Goal: Transaction & Acquisition: Obtain resource

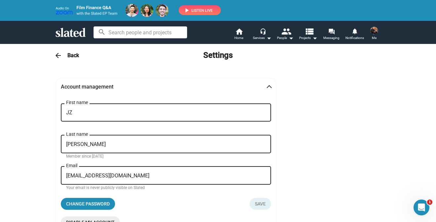
click at [372, 31] on img at bounding box center [374, 31] width 8 height 8
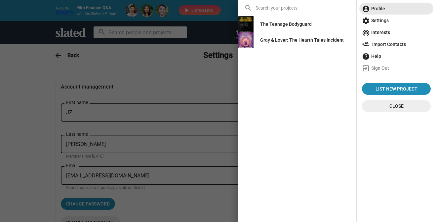
click at [377, 8] on span "account_circle Profile" at bounding box center [396, 9] width 69 height 12
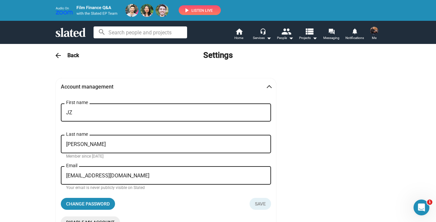
click at [62, 57] on div "arrow_back Back Settings" at bounding box center [218, 55] width 338 height 13
click at [69, 55] on h3 "Back" at bounding box center [73, 55] width 12 height 7
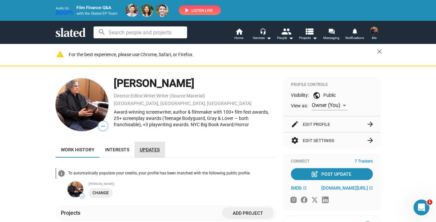
click at [148, 150] on span "Updates" at bounding box center [150, 149] width 20 height 5
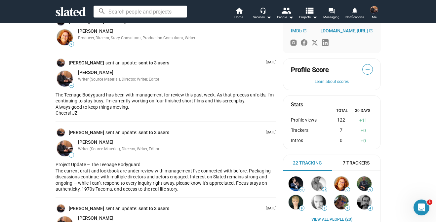
scroll to position [133, 0]
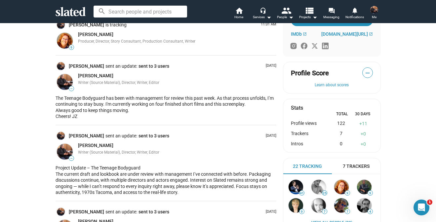
click at [142, 65] on span "sent to 3 users" at bounding box center [153, 66] width 31 height 6
click at [373, 8] on img at bounding box center [374, 10] width 8 height 8
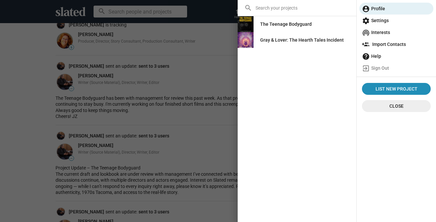
click at [286, 23] on div "The Teenage Bodyguard" at bounding box center [286, 24] width 52 height 12
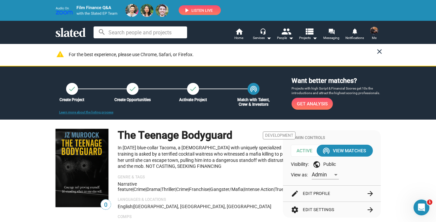
click at [375, 51] on mat-icon "close" at bounding box center [379, 52] width 8 height 8
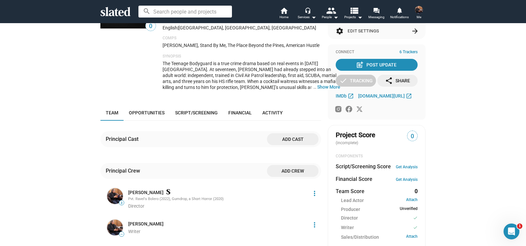
scroll to position [128, 0]
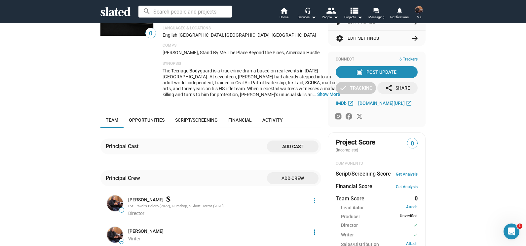
click at [266, 117] on link "Activity" at bounding box center [272, 120] width 31 height 16
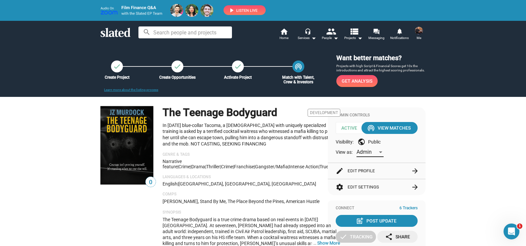
click at [379, 152] on div at bounding box center [380, 152] width 3 height 2
click at [435, 116] on div at bounding box center [263, 123] width 526 height 246
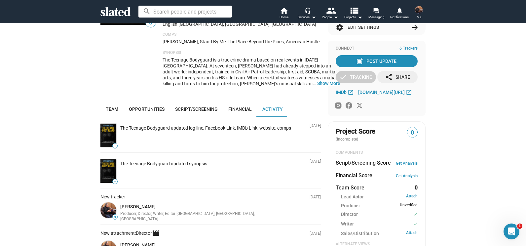
scroll to position [140, 0]
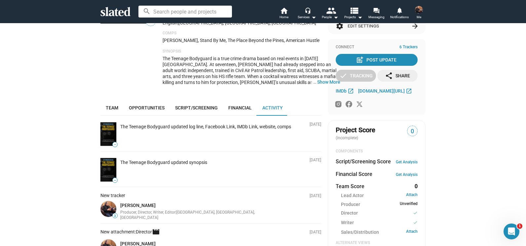
click at [417, 12] on img at bounding box center [419, 10] width 8 height 8
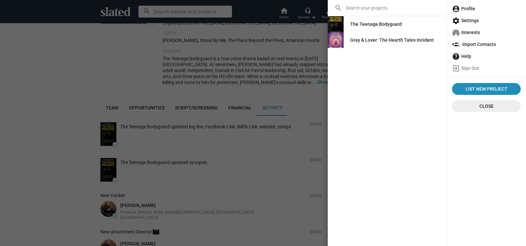
click at [435, 12] on span "account_circle Profile" at bounding box center [486, 9] width 69 height 12
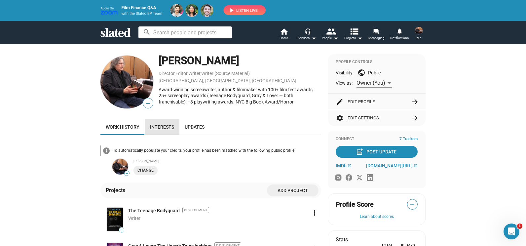
click at [165, 125] on span "Interests" at bounding box center [162, 126] width 24 height 5
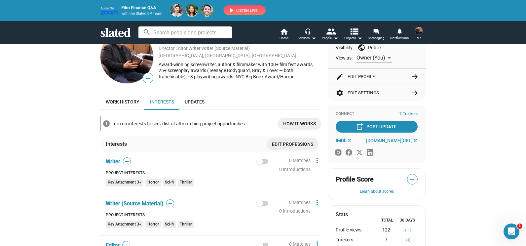
scroll to position [27, 0]
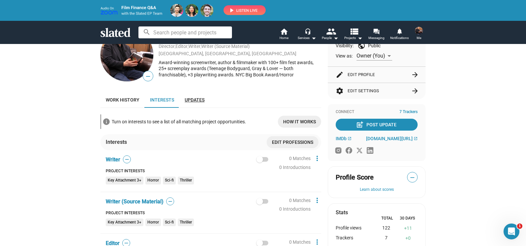
click at [196, 101] on span "Updates" at bounding box center [195, 99] width 20 height 5
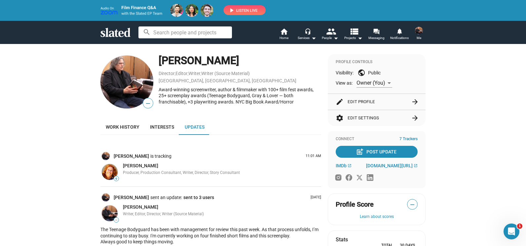
click at [405, 139] on span "7 Trackers" at bounding box center [408, 138] width 18 height 5
click at [415, 34] on span at bounding box center [419, 30] width 11 height 11
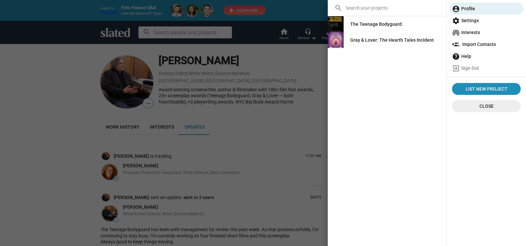
click at [379, 23] on div "The Teenage Bodyguard" at bounding box center [376, 24] width 52 height 12
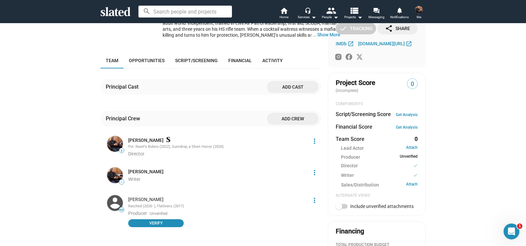
scroll to position [189, 0]
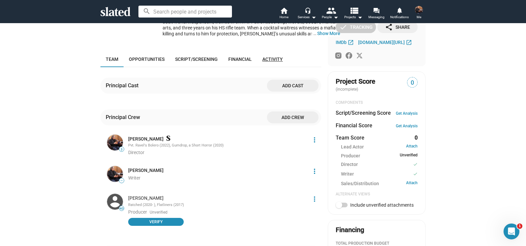
click at [270, 59] on span "Activity" at bounding box center [272, 58] width 20 height 5
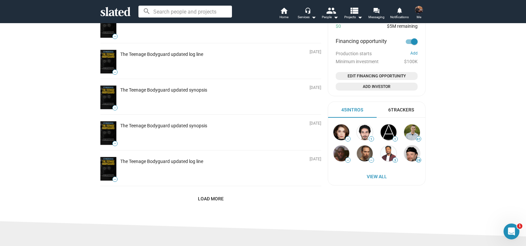
scroll to position [432, 0]
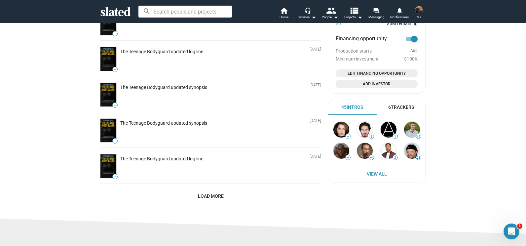
click at [421, 11] on img at bounding box center [419, 10] width 8 height 8
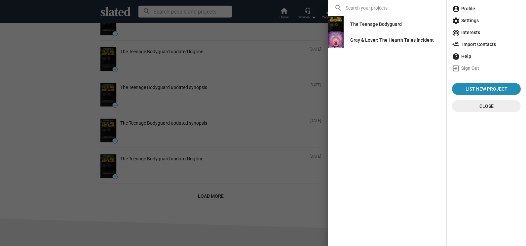
click at [435, 8] on span "account_circle Profile" at bounding box center [486, 9] width 69 height 12
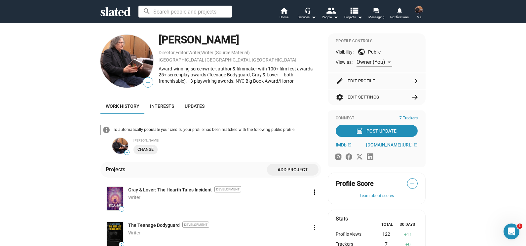
click at [107, 205] on img at bounding box center [115, 198] width 16 height 23
click at [178, 189] on link "Gray & Lover: The Hearth Tales Incident" at bounding box center [170, 190] width 84 height 6
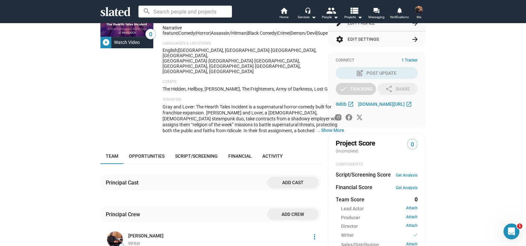
scroll to position [130, 0]
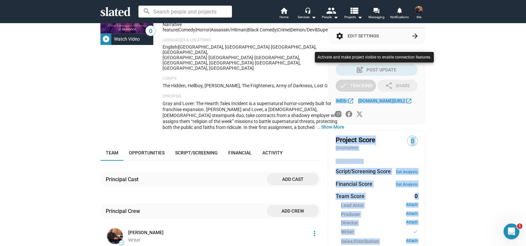
drag, startPoint x: 525, startPoint y: 112, endPoint x: 527, endPoint y: 74, distance: 38.4
click at [526, 74] on html "Welcome! Slated uses cookies as described in our Cookie Policy , which includes…" at bounding box center [263, 123] width 526 height 246
drag, startPoint x: 526, startPoint y: 74, endPoint x: 500, endPoint y: 73, distance: 25.4
click at [500, 73] on div at bounding box center [263, 123] width 526 height 246
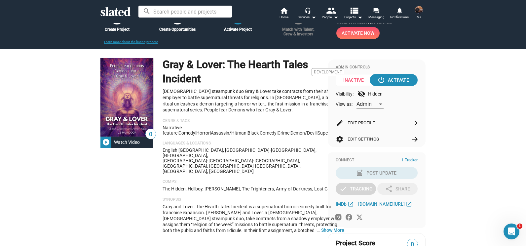
scroll to position [20, 0]
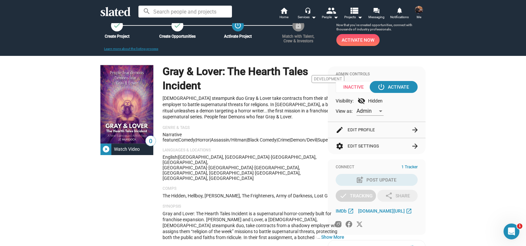
click at [418, 11] on img at bounding box center [419, 10] width 8 height 8
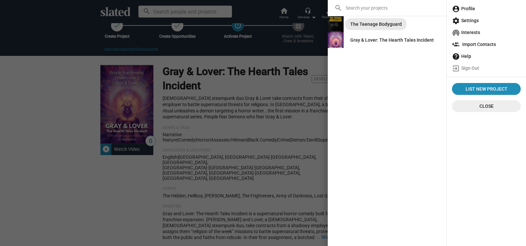
click at [365, 22] on div "The Teenage Bodyguard" at bounding box center [376, 24] width 52 height 12
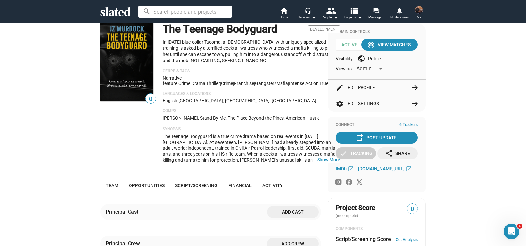
scroll to position [55, 0]
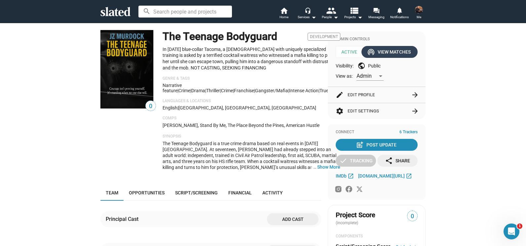
click at [391, 51] on div "wifi_tethering View Matches" at bounding box center [389, 52] width 42 height 12
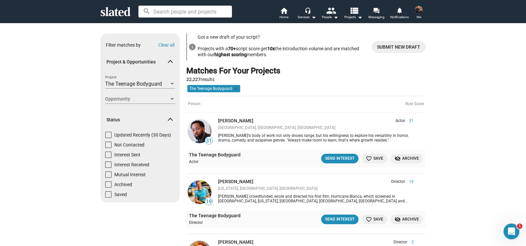
click at [108, 165] on span at bounding box center [108, 164] width 7 height 7
click at [108, 168] on input "Interest Received" at bounding box center [108, 168] width 0 height 0
checkbox input "true"
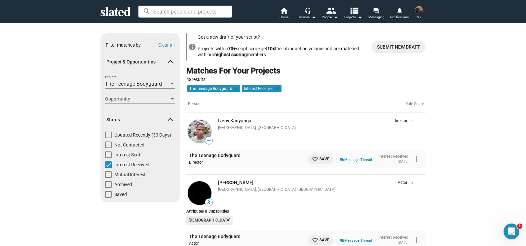
click at [107, 168] on label "Interest Received" at bounding box center [127, 166] width 44 height 10
click at [108, 168] on input "Interest Received" at bounding box center [108, 168] width 0 height 0
checkbox input "false"
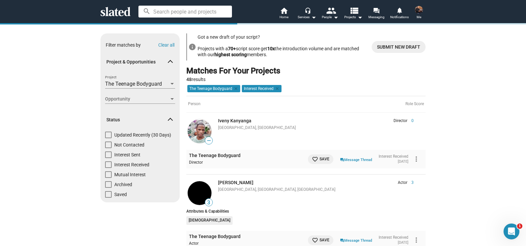
click at [106, 176] on span at bounding box center [108, 174] width 7 height 7
click at [108, 178] on input "Mutual Interest" at bounding box center [108, 178] width 0 height 0
checkbox input "true"
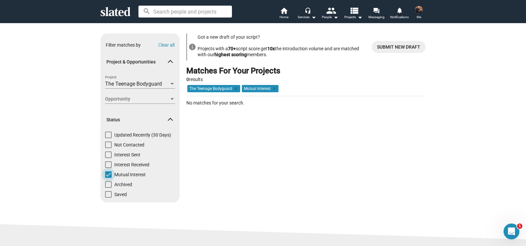
click at [107, 174] on span at bounding box center [108, 174] width 7 height 7
click at [108, 178] on input "Mutual Interest" at bounding box center [108, 178] width 0 height 0
checkbox input "false"
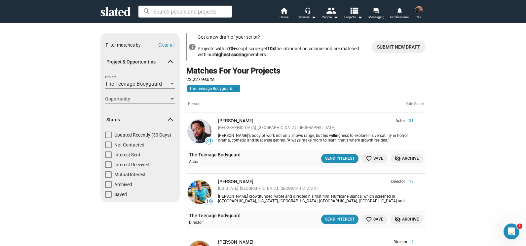
click at [105, 144] on span at bounding box center [108, 144] width 7 height 7
click at [108, 148] on input "Not Contacted" at bounding box center [108, 148] width 0 height 0
checkbox input "true"
click at [157, 100] on span "Opportunity" at bounding box center [137, 98] width 64 height 7
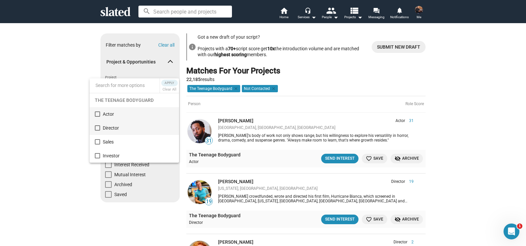
click at [107, 126] on span "Director" at bounding box center [138, 128] width 71 height 14
click at [70, 129] on div at bounding box center [263, 123] width 526 height 246
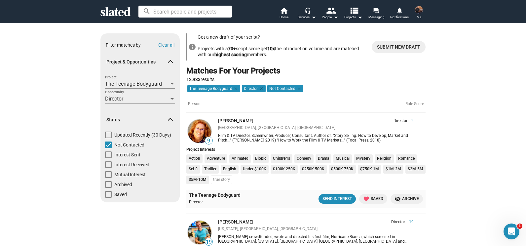
click at [106, 144] on span at bounding box center [108, 144] width 7 height 7
click at [108, 148] on input "Not Contacted" at bounding box center [108, 148] width 0 height 0
checkbox input "false"
click at [107, 165] on span at bounding box center [108, 164] width 7 height 7
click at [108, 168] on input "Interest Received" at bounding box center [108, 168] width 0 height 0
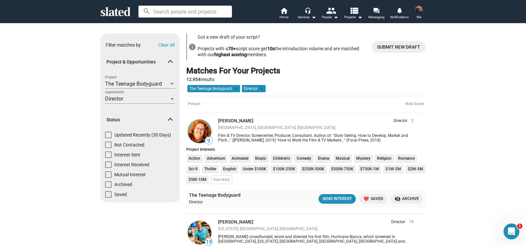
checkbox input "true"
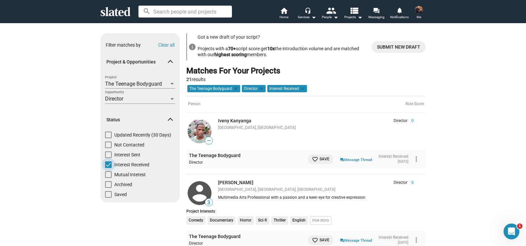
click at [105, 165] on span at bounding box center [108, 164] width 7 height 7
click at [108, 168] on input "Interest Received" at bounding box center [108, 168] width 0 height 0
checkbox input "false"
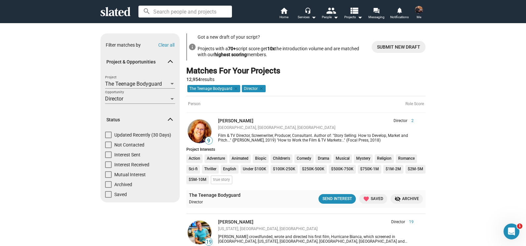
click at [106, 134] on span at bounding box center [108, 134] width 7 height 7
click at [108, 138] on input "Updated Recently (30 Days)" at bounding box center [108, 138] width 0 height 0
checkbox input "true"
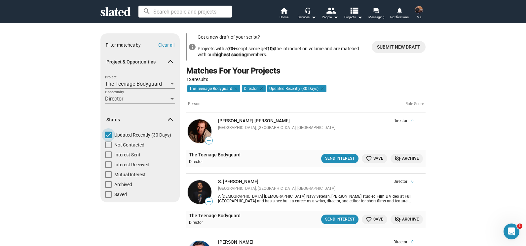
click at [106, 134] on span at bounding box center [108, 134] width 7 height 7
click at [108, 138] on input "Updated Recently (30 Days)" at bounding box center [108, 138] width 0 height 0
checkbox input "false"
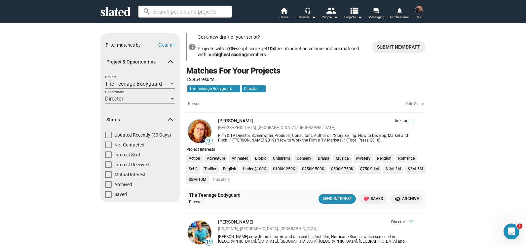
click at [105, 135] on span at bounding box center [108, 134] width 7 height 7
click at [108, 138] on input "Updated Recently (30 Days)" at bounding box center [108, 138] width 0 height 0
checkbox input "true"
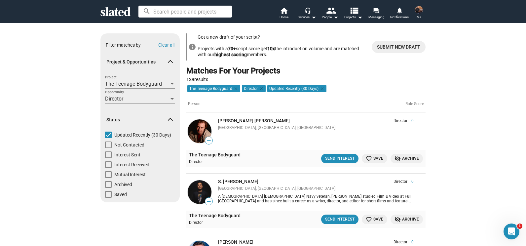
click at [106, 137] on span at bounding box center [108, 134] width 7 height 7
click at [108, 138] on input "Updated Recently (30 Days)" at bounding box center [108, 138] width 0 height 0
checkbox input "false"
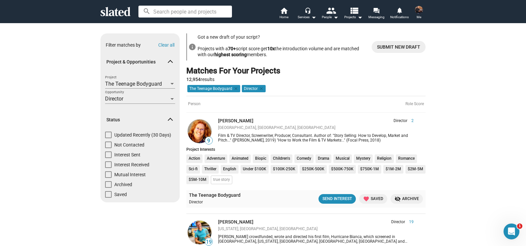
click at [135, 102] on div "Director" at bounding box center [137, 98] width 64 height 7
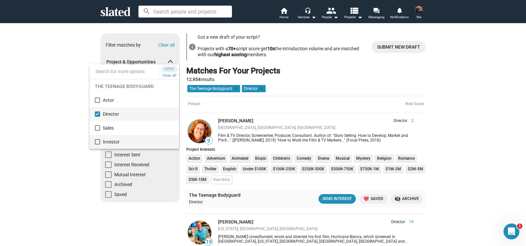
click at [107, 141] on span "Investor" at bounding box center [138, 142] width 71 height 14
click at [101, 114] on mat-option "Director" at bounding box center [135, 114] width 90 height 14
click at [64, 102] on div at bounding box center [263, 123] width 526 height 246
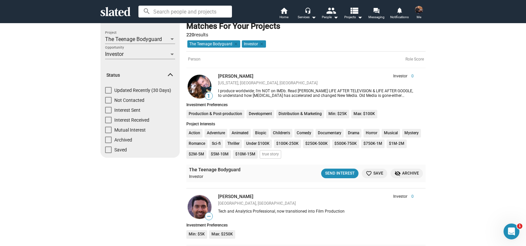
scroll to position [55, 0]
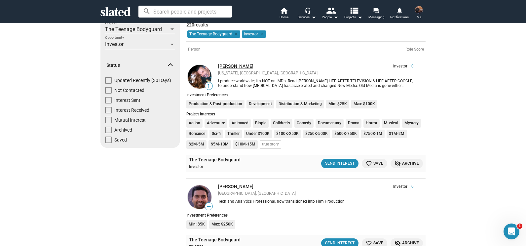
drag, startPoint x: 264, startPoint y: 65, endPoint x: 215, endPoint y: 66, distance: 48.9
click at [218, 66] on div "Stanley N Lozowski" at bounding box center [283, 66] width 130 height 6
copy link "Stanley N Lozowski"
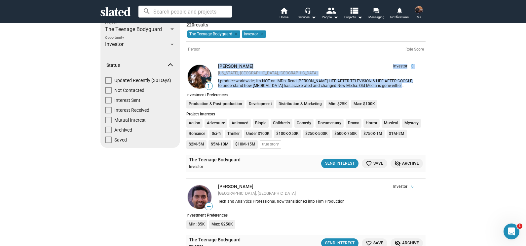
drag, startPoint x: 410, startPoint y: 88, endPoint x: 214, endPoint y: 70, distance: 196.4
click at [214, 70] on div "Stanley N Lozowski Investor 0 New York, NY, US I produce worldwide; I'm NOT on …" at bounding box center [318, 76] width 210 height 26
copy div "Stanley N Lozowski Investor 0 New York, NY, US I produce worldwide; I'm NOT on …"
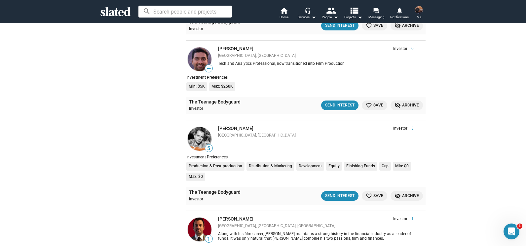
scroll to position [198, 0]
